Goal: Find specific page/section: Find specific page/section

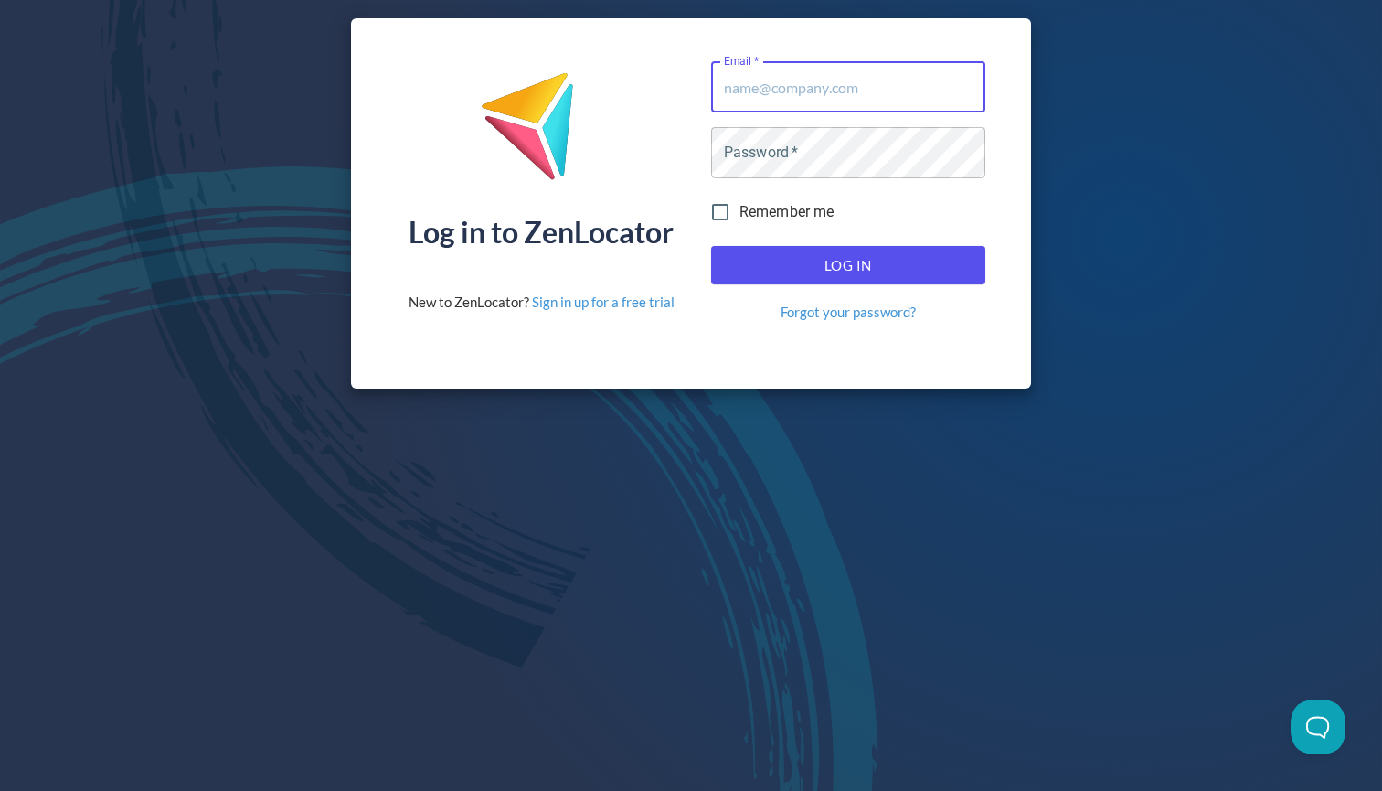
type input "[EMAIL_ADDRESS][DOMAIN_NAME]"
click at [847, 265] on button "Log In" at bounding box center [848, 265] width 274 height 38
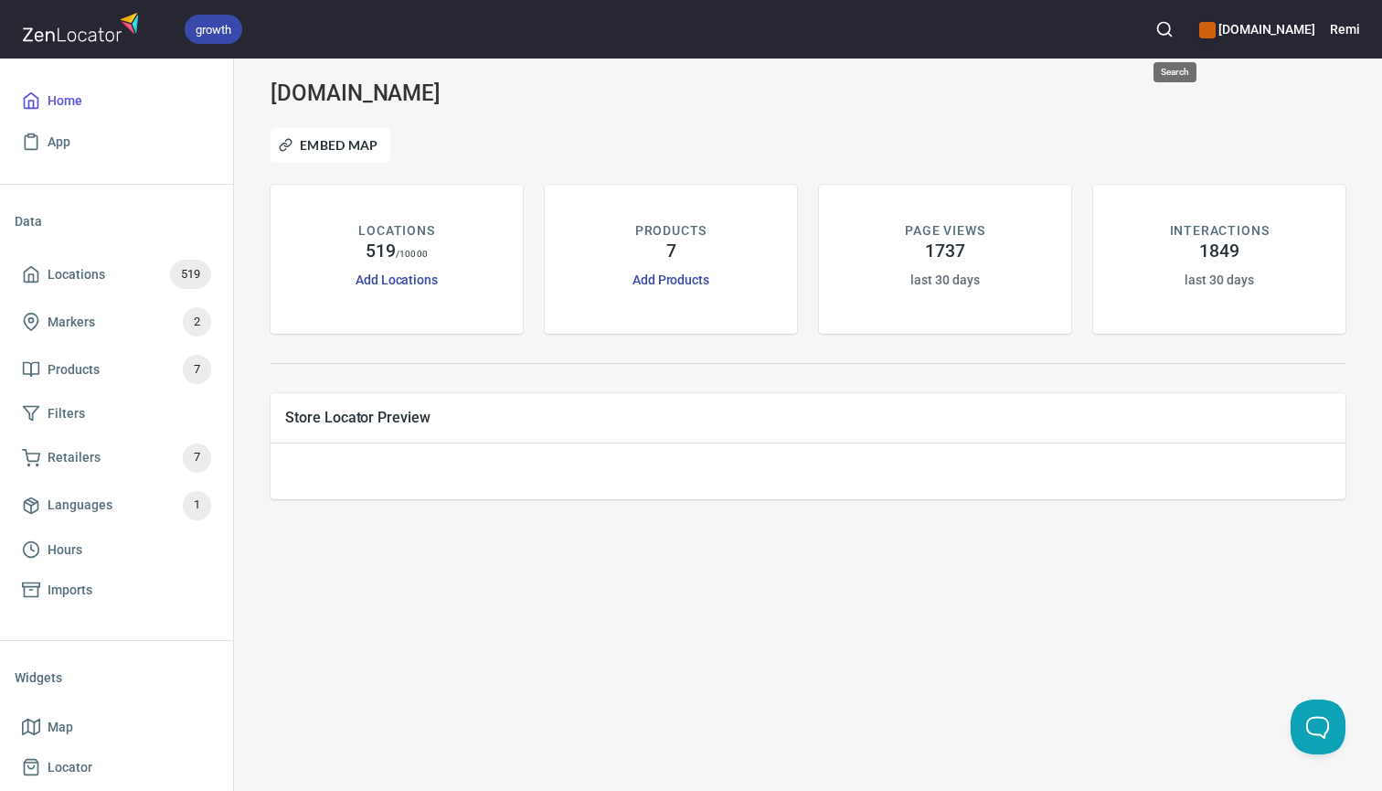
click at [1169, 35] on circle "button" at bounding box center [1163, 29] width 12 height 12
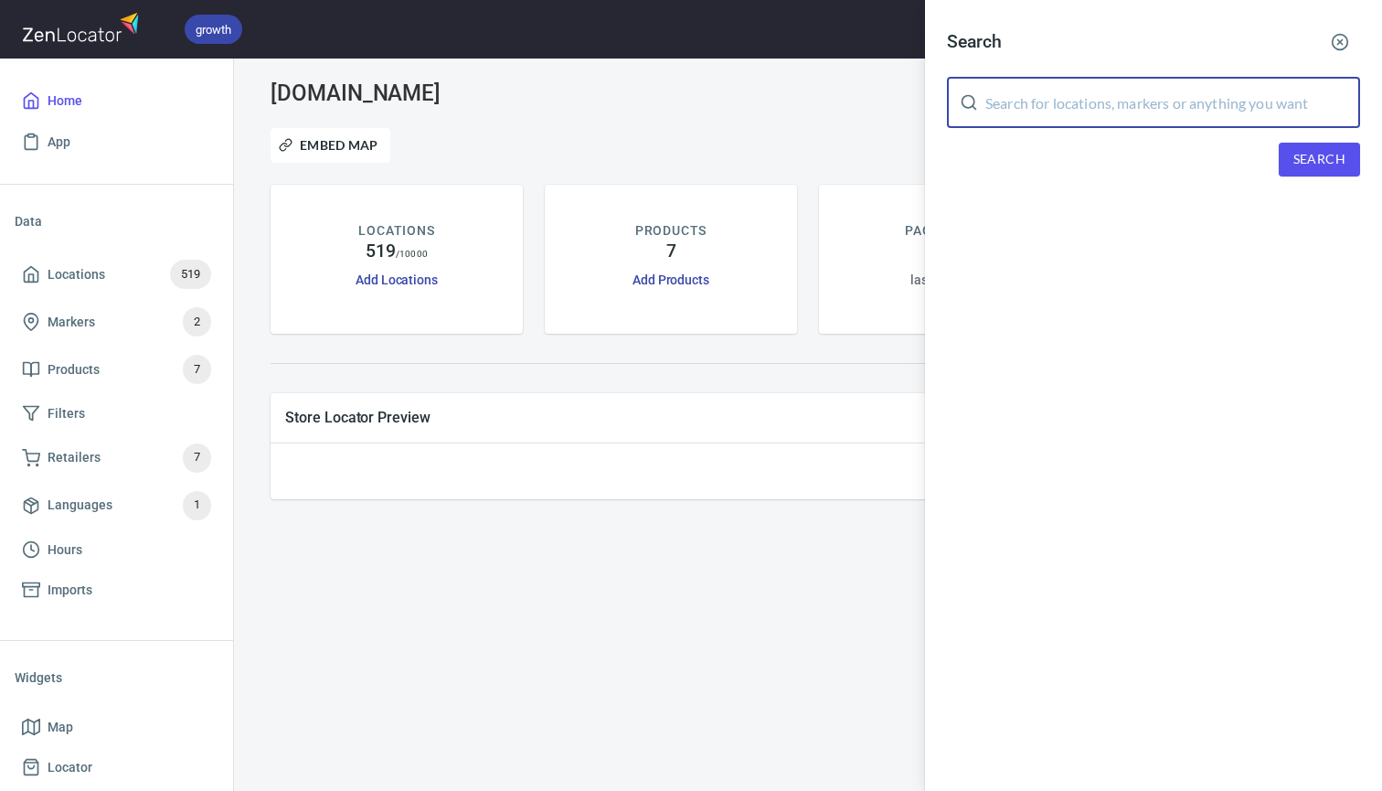
click at [1084, 102] on input "text" at bounding box center [1172, 102] width 375 height 51
type input "bell st"
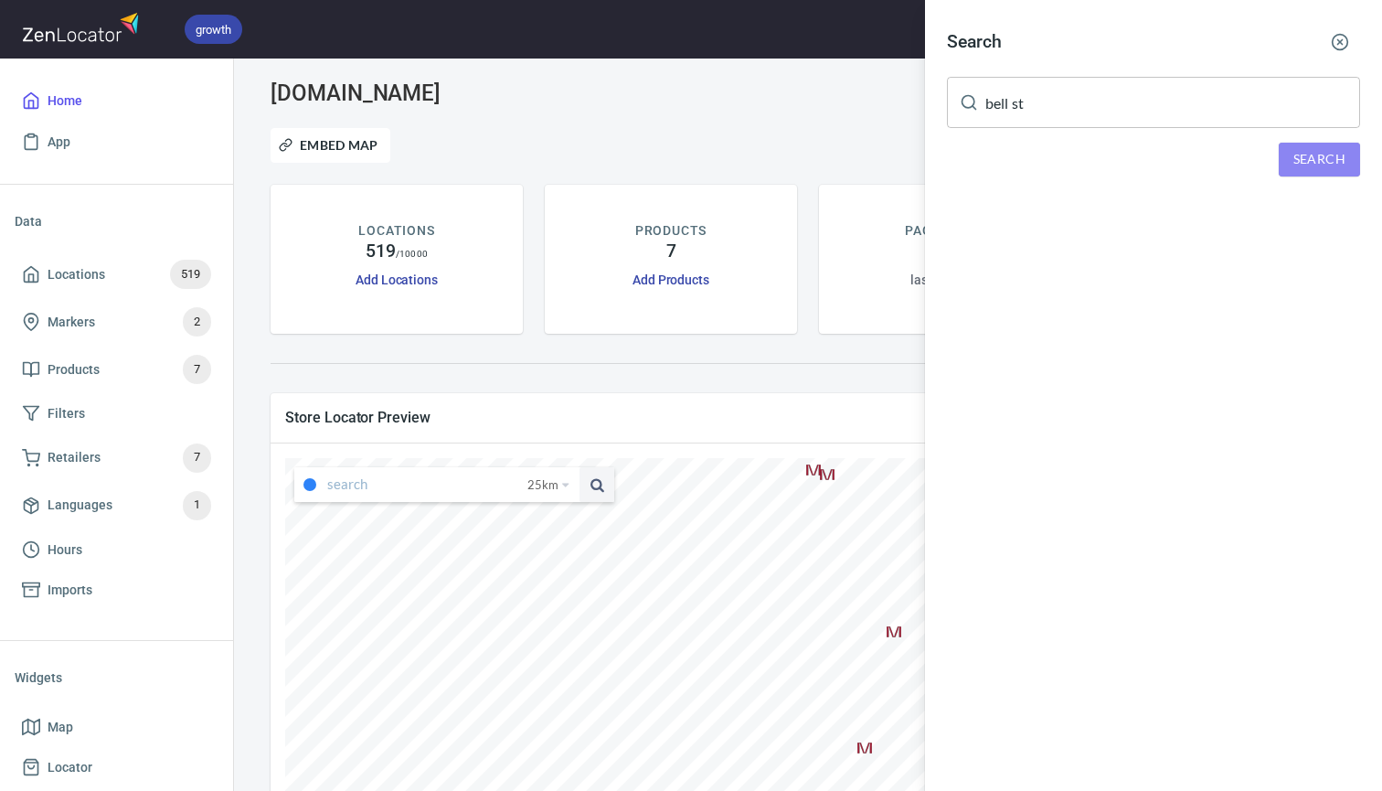
click at [1301, 152] on span "Search" at bounding box center [1319, 159] width 52 height 23
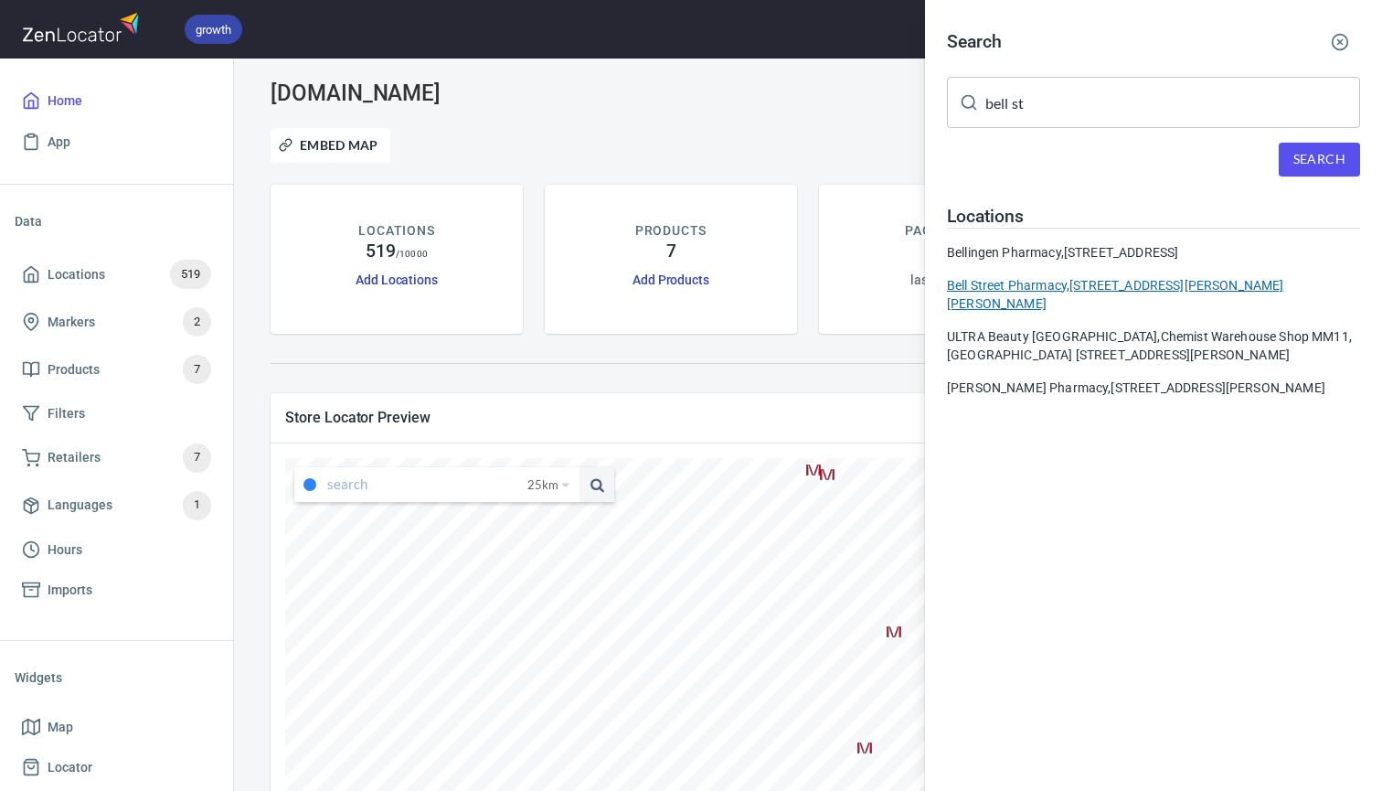
click at [1030, 305] on div "Bell Street Pharmacy, [STREET_ADDRESS][PERSON_NAME][PERSON_NAME]" at bounding box center [1153, 294] width 413 height 37
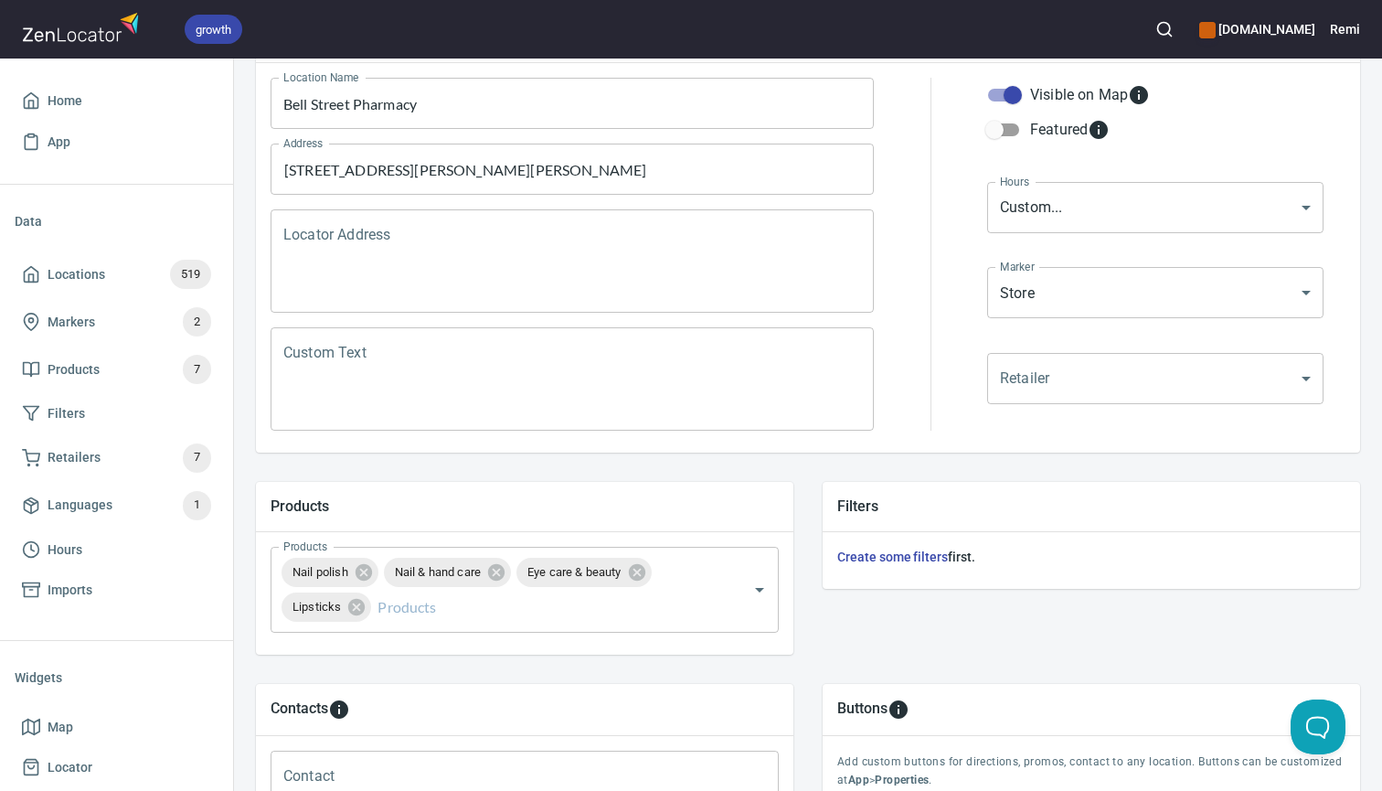
scroll to position [244, 0]
